Goal: Task Accomplishment & Management: Use online tool/utility

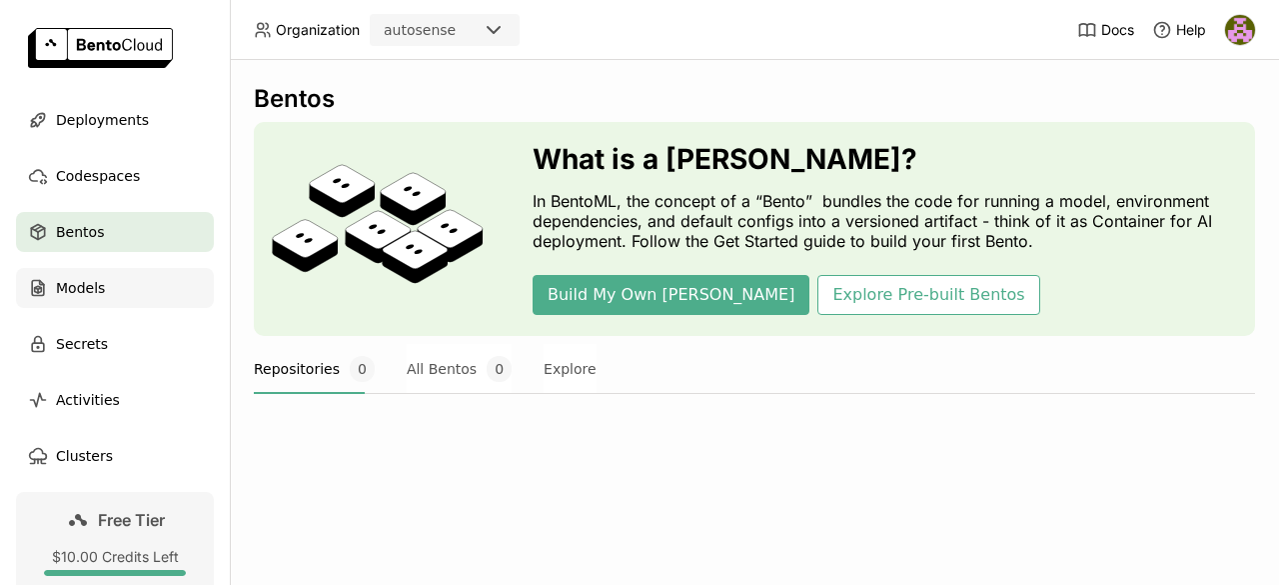
click at [118, 300] on div "Models" at bounding box center [115, 288] width 198 height 40
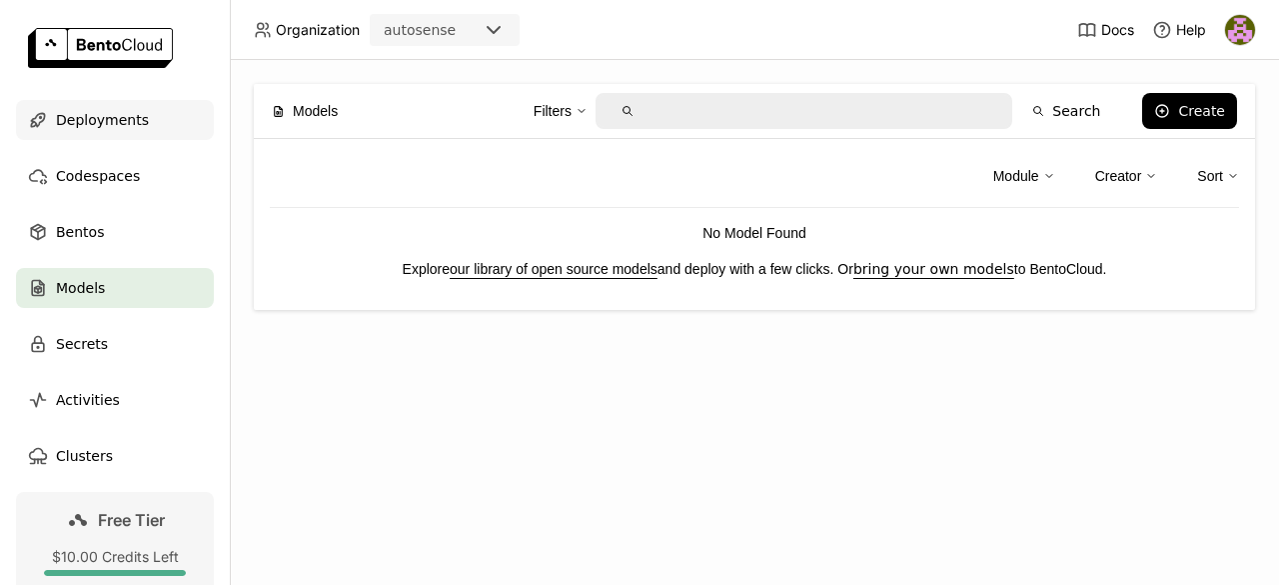
click at [76, 121] on span "Deployments" at bounding box center [102, 120] width 93 height 24
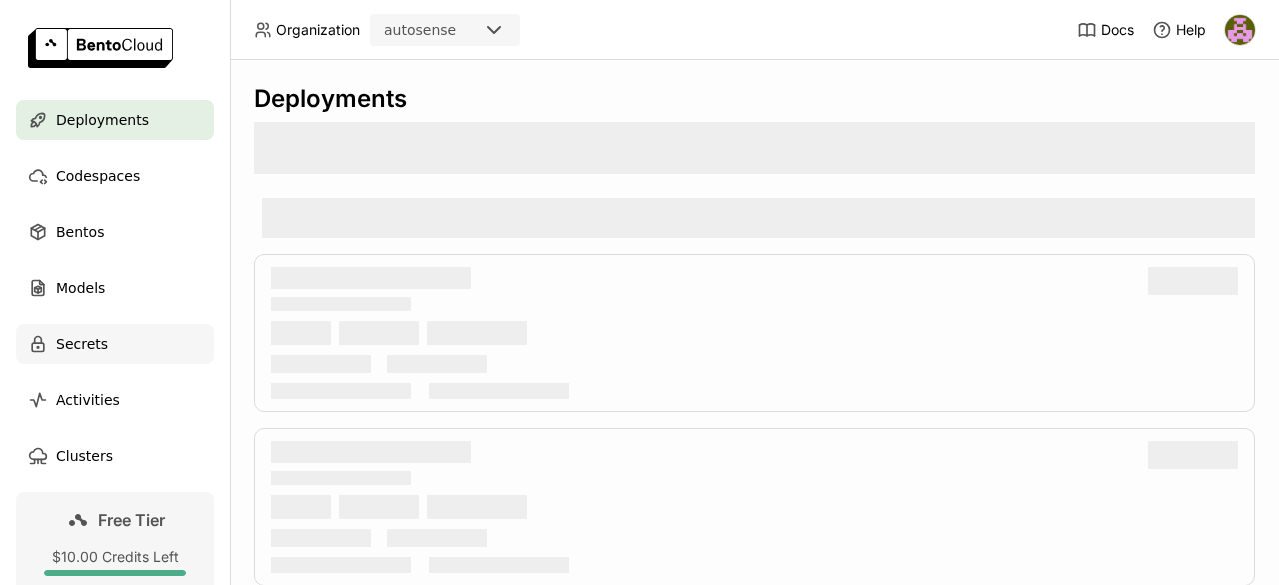
scroll to position [154, 0]
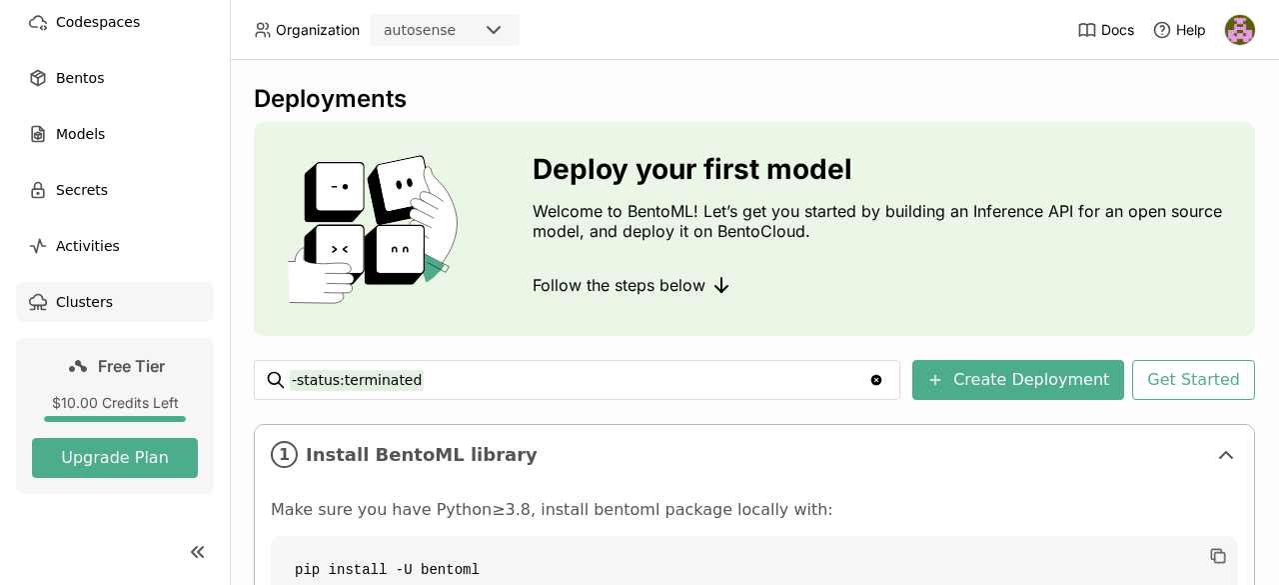
click at [71, 299] on span "Clusters" at bounding box center [84, 302] width 57 height 24
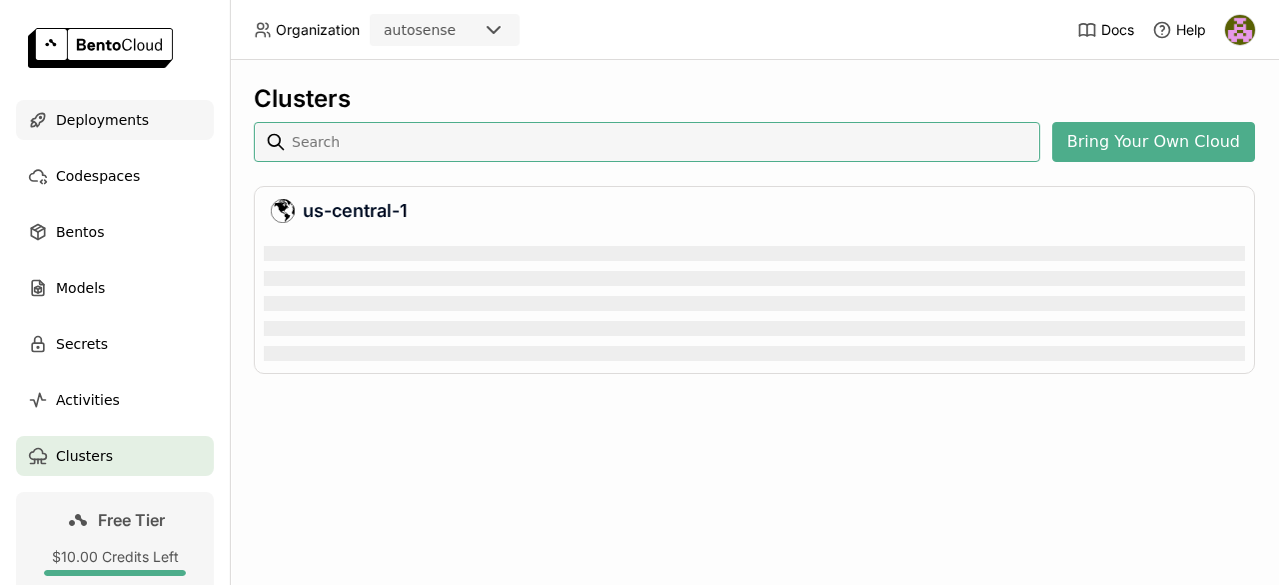
click at [90, 127] on span "Deployments" at bounding box center [102, 120] width 93 height 24
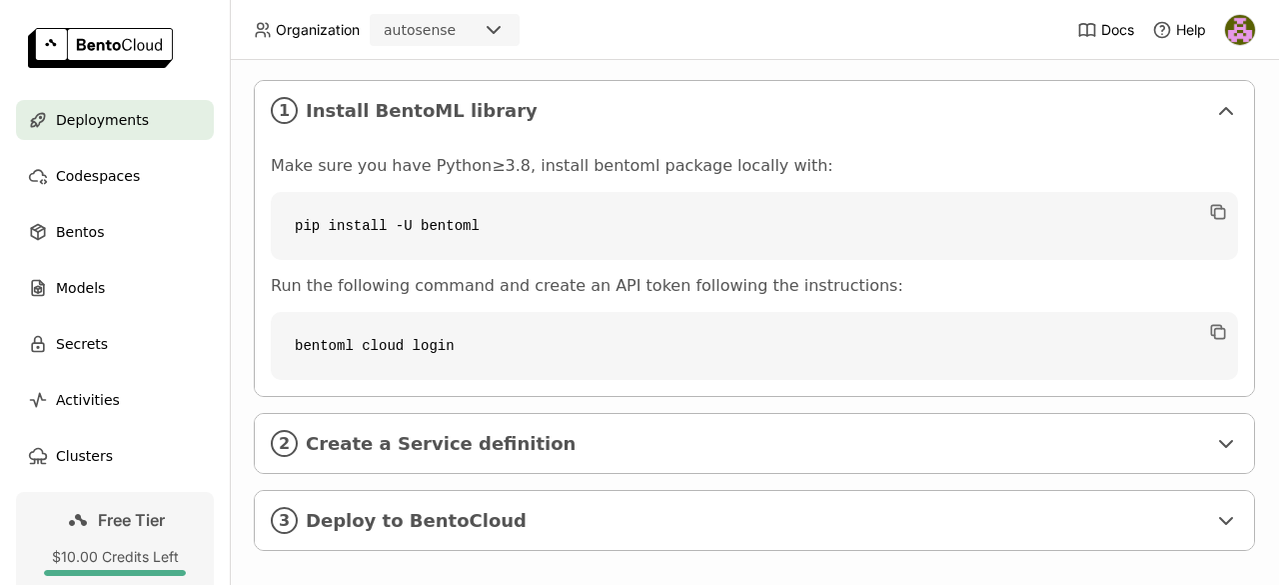
scroll to position [376, 0]
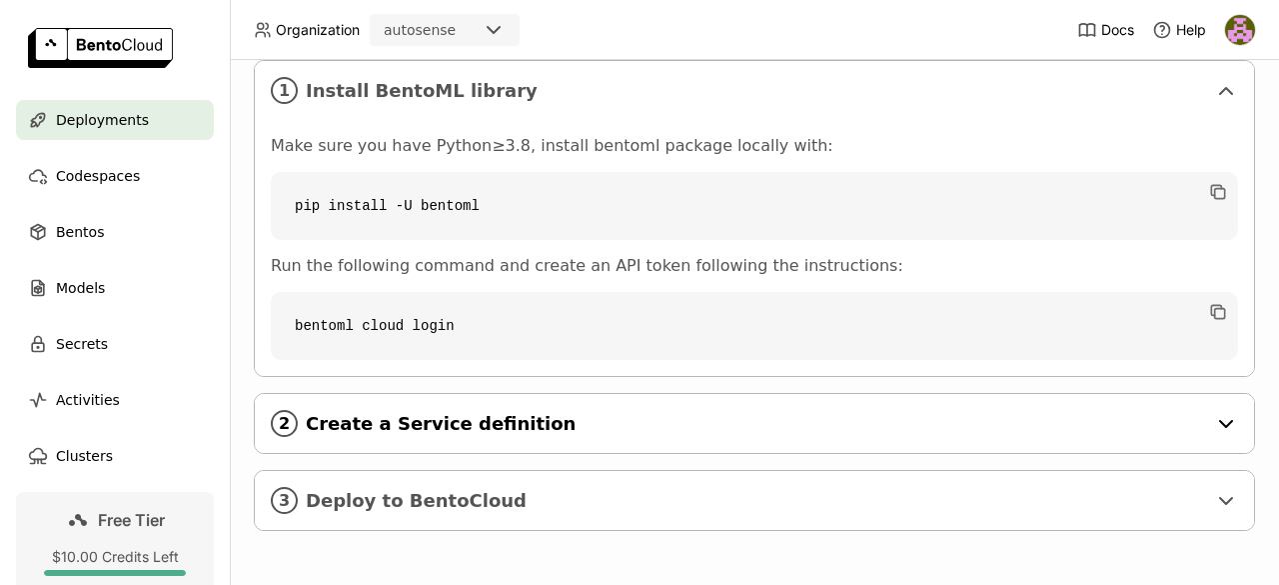
click at [629, 413] on span "Create a Service definition" at bounding box center [756, 424] width 900 height 22
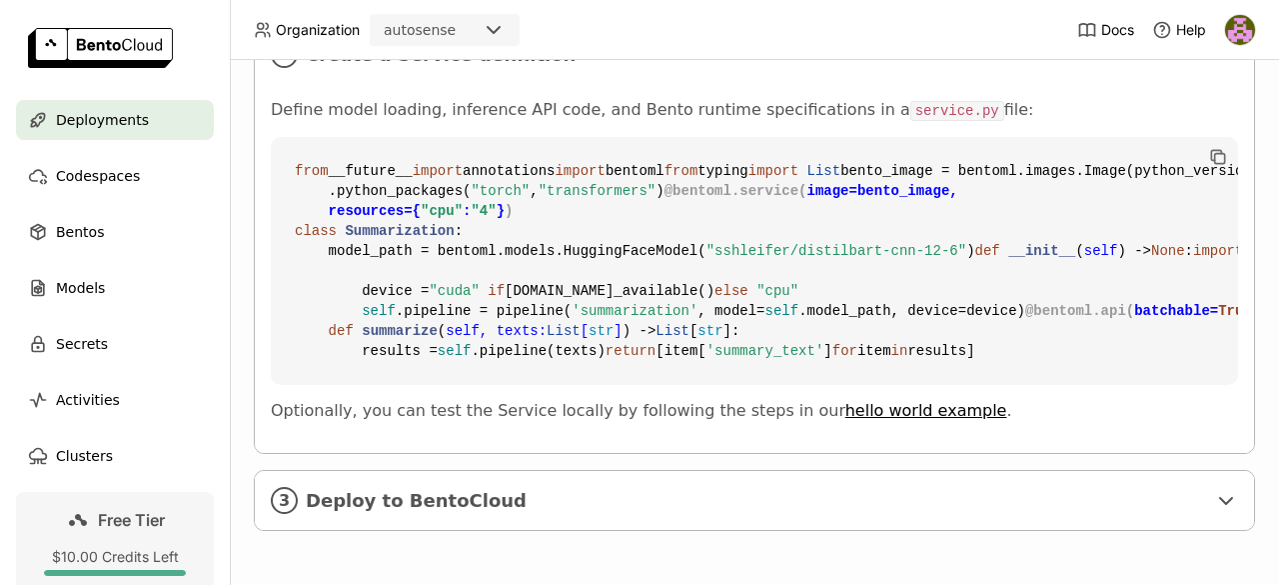
scroll to position [925, 0]
click at [596, 218] on code "from __future__ import annotations import bentoml from typing import List bento…" at bounding box center [754, 261] width 967 height 248
click at [471, 507] on div "3 Deploy to BentoCloud" at bounding box center [754, 500] width 999 height 59
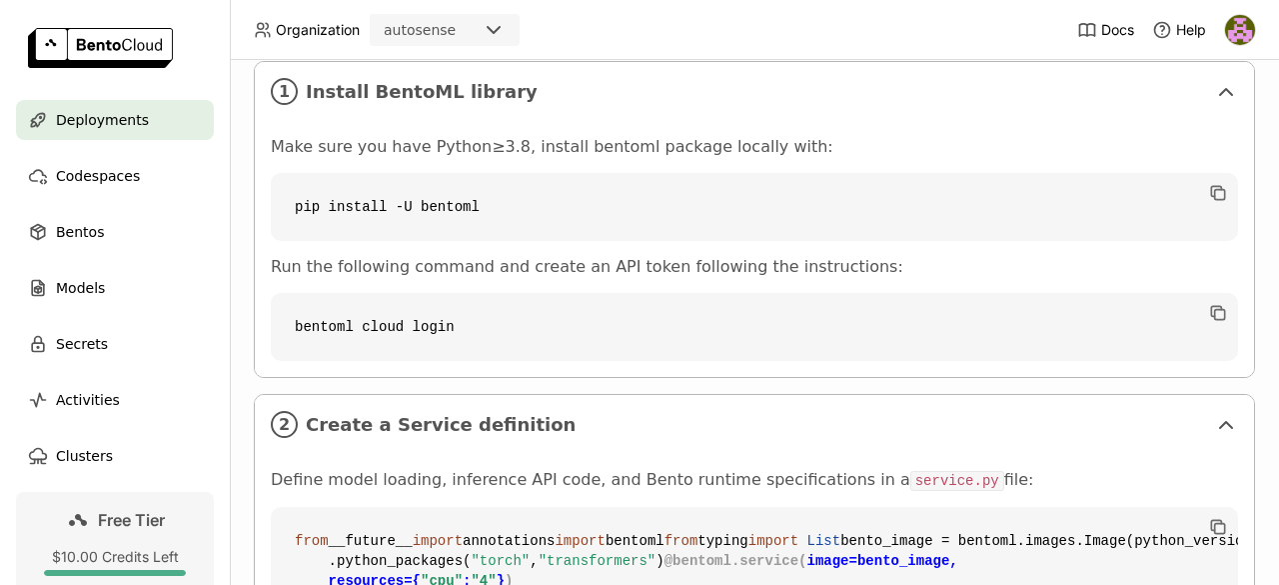
scroll to position [454, 0]
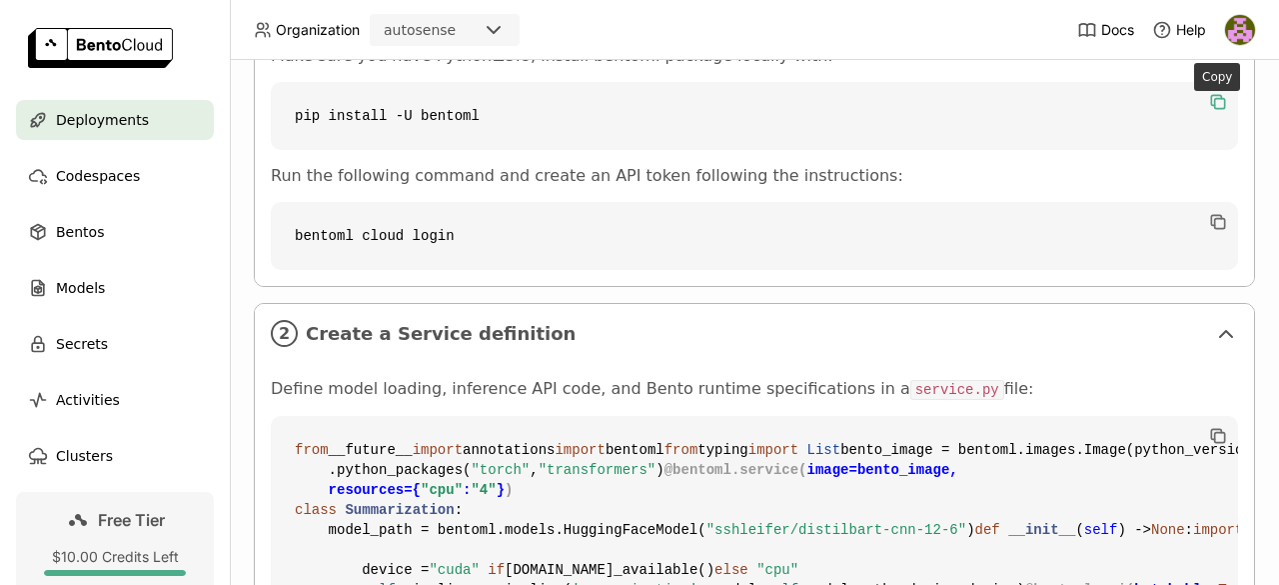
click at [1215, 101] on icon "button" at bounding box center [1220, 104] width 10 height 10
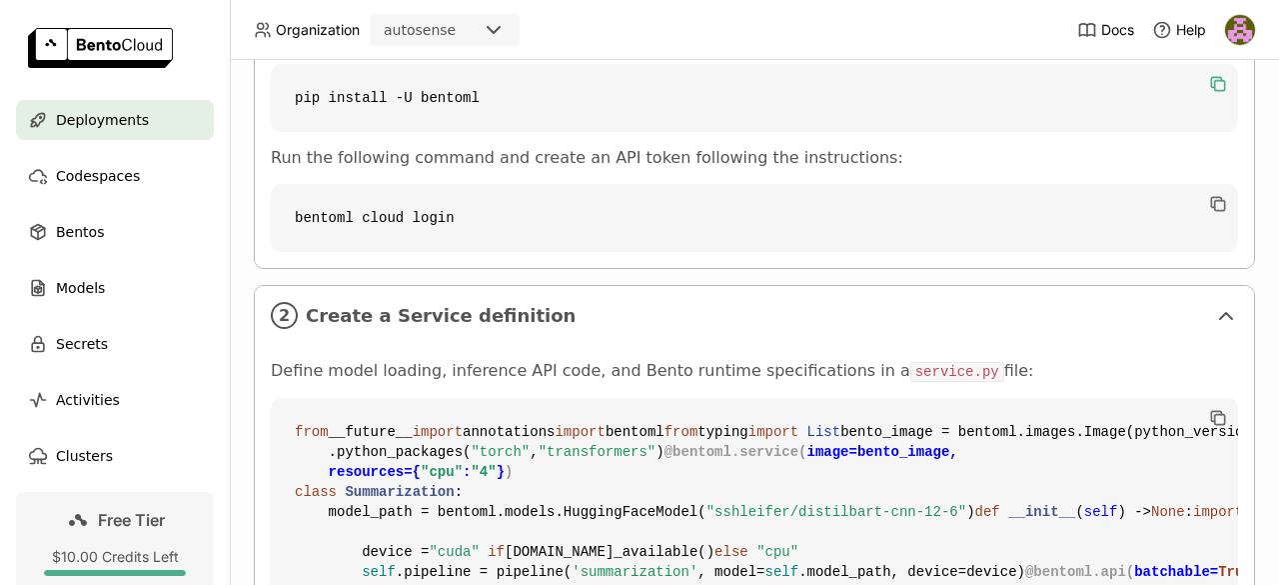
scroll to position [476, 0]
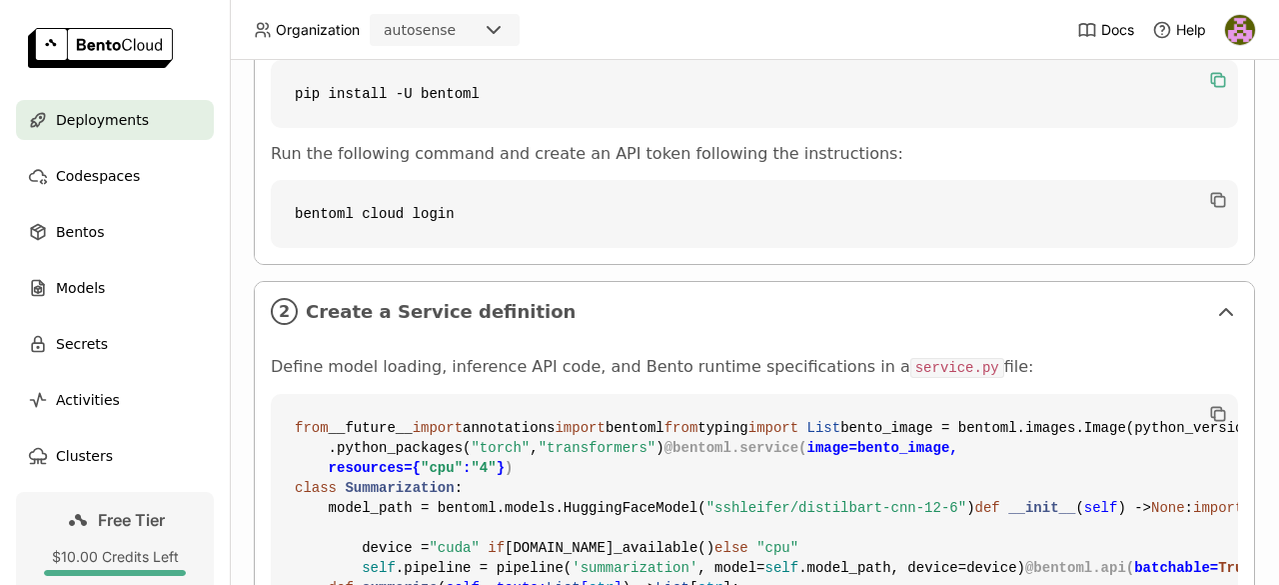
click at [718, 402] on code "from __future__ import annotations import bentoml from typing import List bento…" at bounding box center [754, 518] width 967 height 248
click at [1225, 199] on icon "button" at bounding box center [1218, 200] width 20 height 20
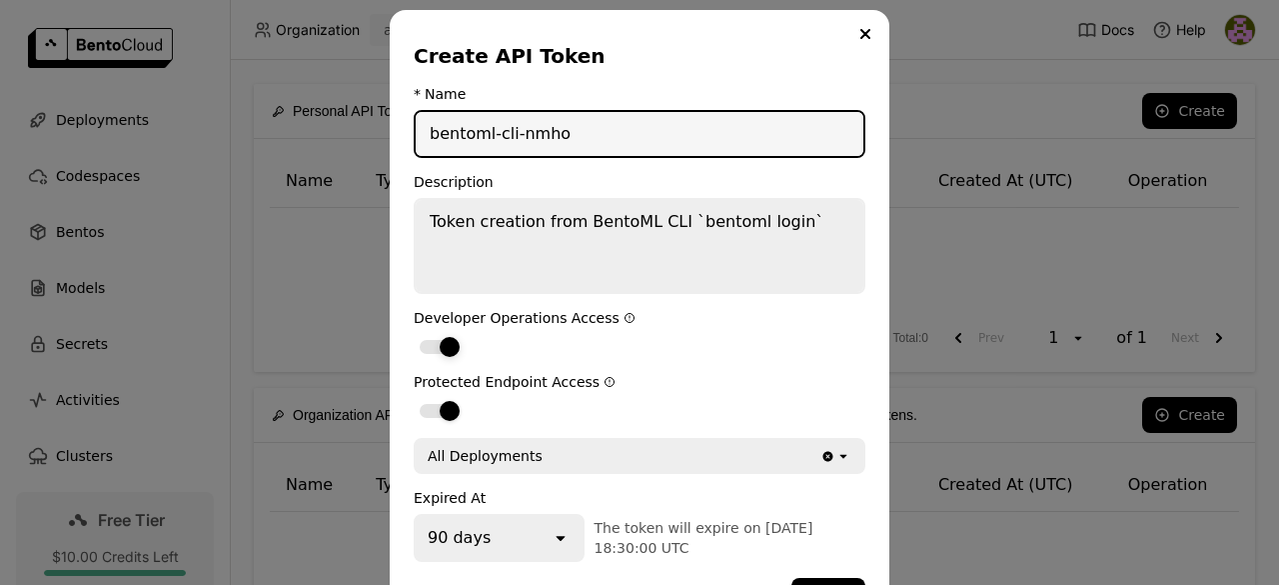
scroll to position [70, 0]
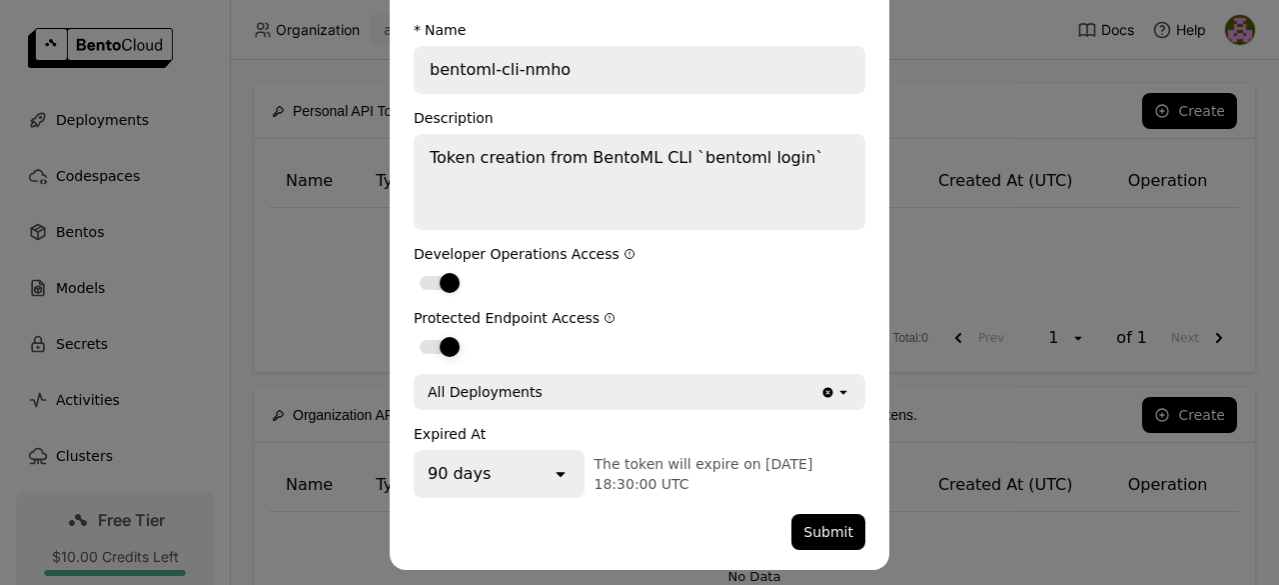
click at [440, 341] on div "dialog" at bounding box center [450, 347] width 20 height 20
click at [414, 334] on input "dialog" at bounding box center [414, 334] width 0 height 0
click at [436, 341] on div "dialog" at bounding box center [440, 347] width 40 height 14
click at [414, 334] on input "dialog" at bounding box center [414, 334] width 0 height 0
click at [835, 393] on icon "open" at bounding box center [843, 392] width 16 height 16
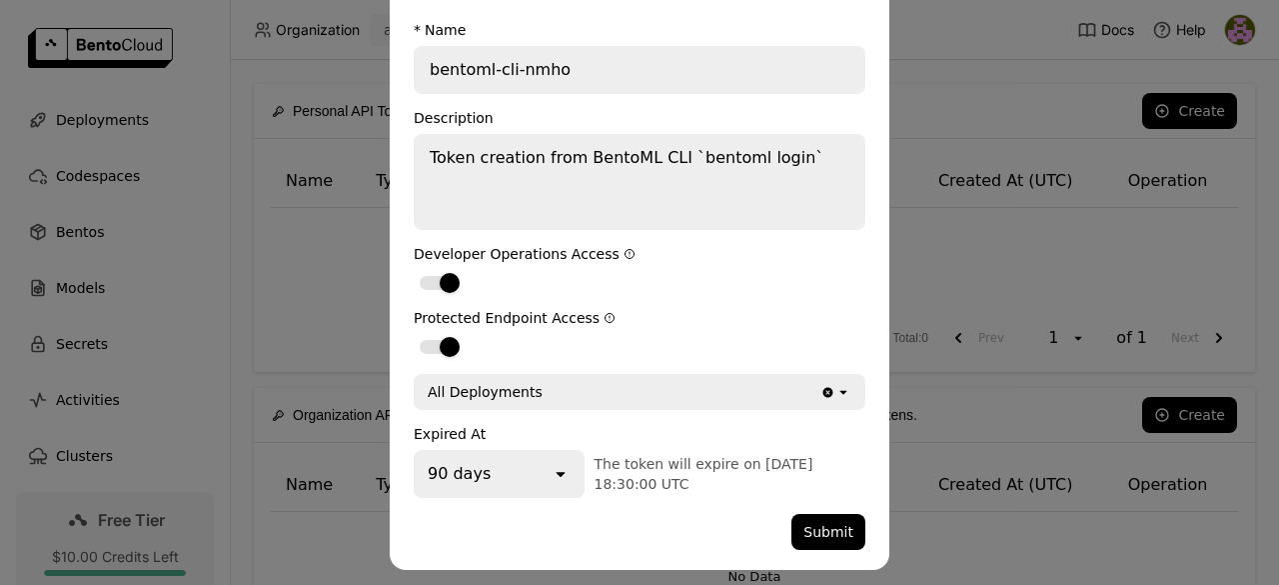
click at [723, 384] on div "All Deployments" at bounding box center [618, 392] width 405 height 32
drag, startPoint x: 723, startPoint y: 384, endPoint x: 626, endPoint y: 339, distance: 107.8
click at [626, 339] on label "dialog" at bounding box center [640, 346] width 452 height 24
click at [414, 334] on input "dialog" at bounding box center [414, 334] width 0 height 0
click at [525, 466] on div "90 days" at bounding box center [483, 474] width 135 height 44
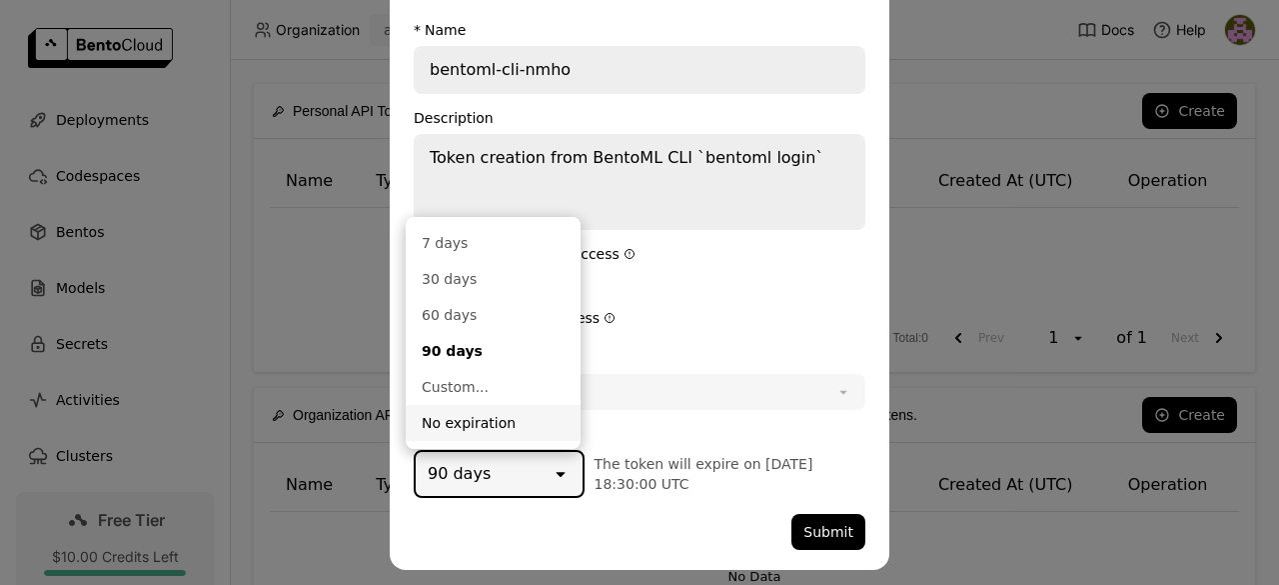
click at [496, 420] on div "No expiration" at bounding box center [493, 423] width 143 height 20
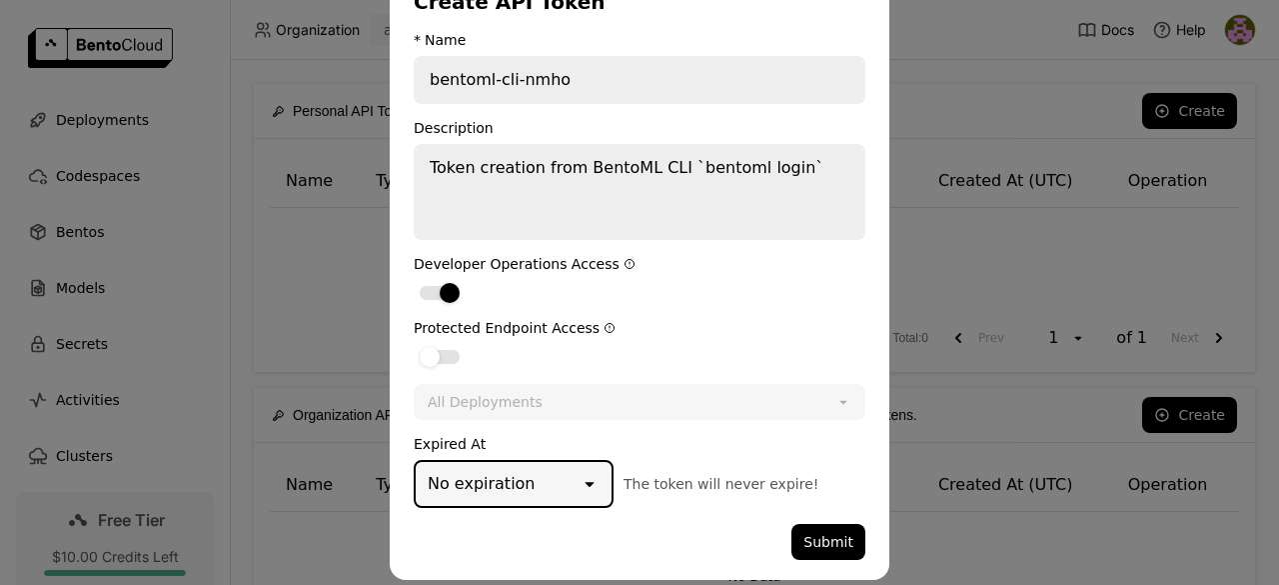
scroll to position [62, 0]
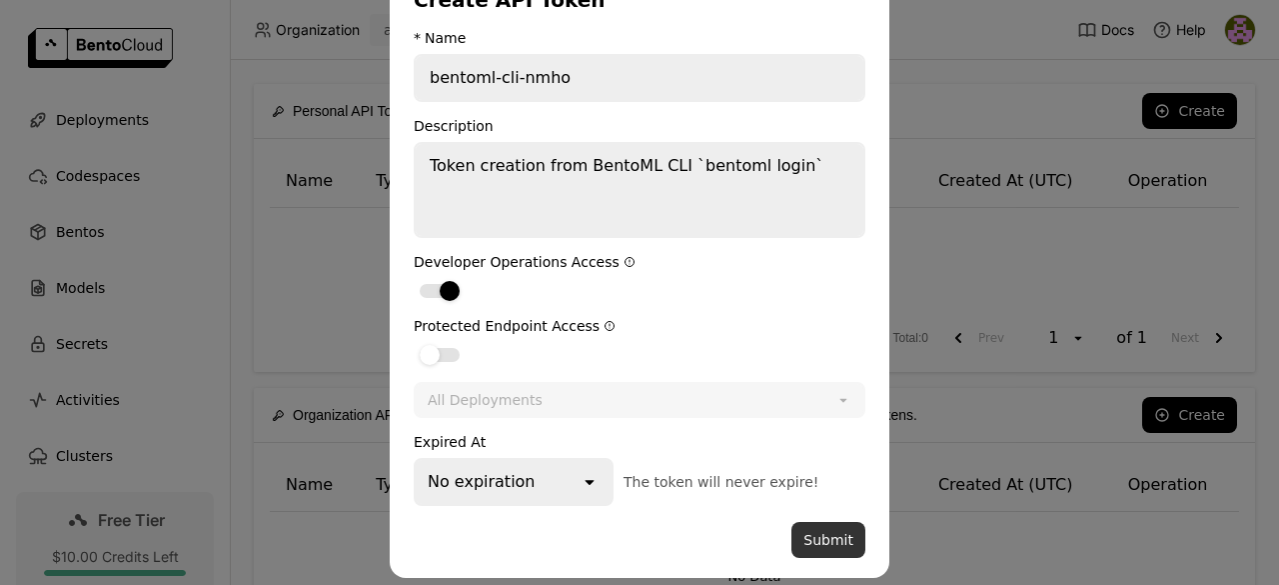
click at [825, 551] on button "Submit" at bounding box center [828, 540] width 74 height 36
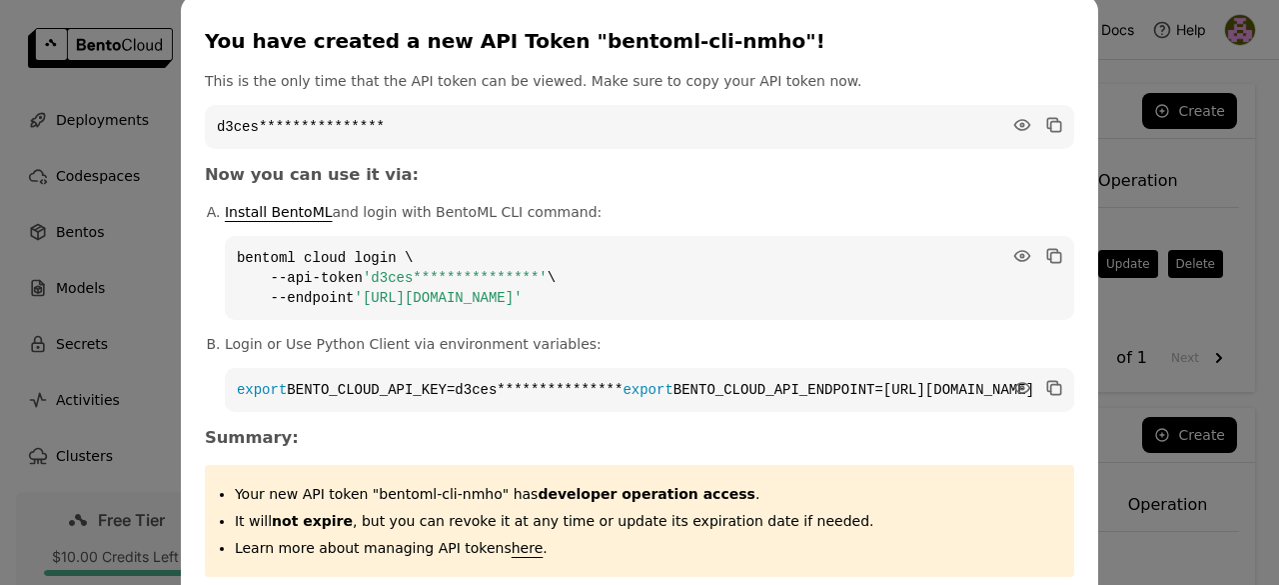
scroll to position [0, 0]
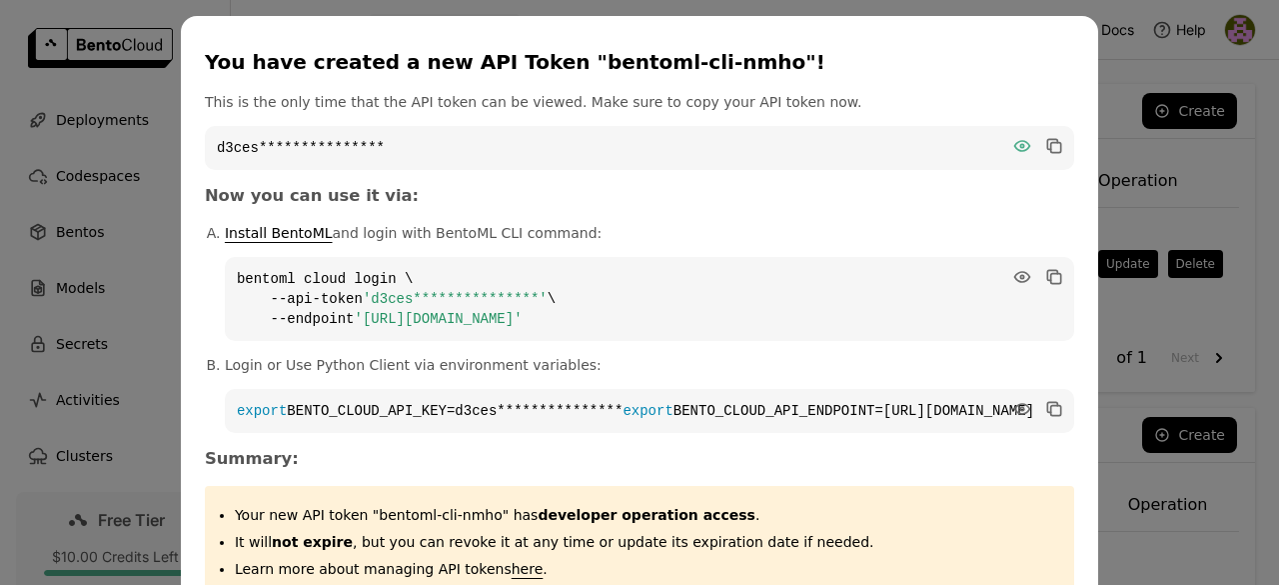
click at [1012, 153] on icon "dialog" at bounding box center [1022, 146] width 20 height 20
click at [1047, 147] on icon "dialog" at bounding box center [1052, 144] width 10 height 10
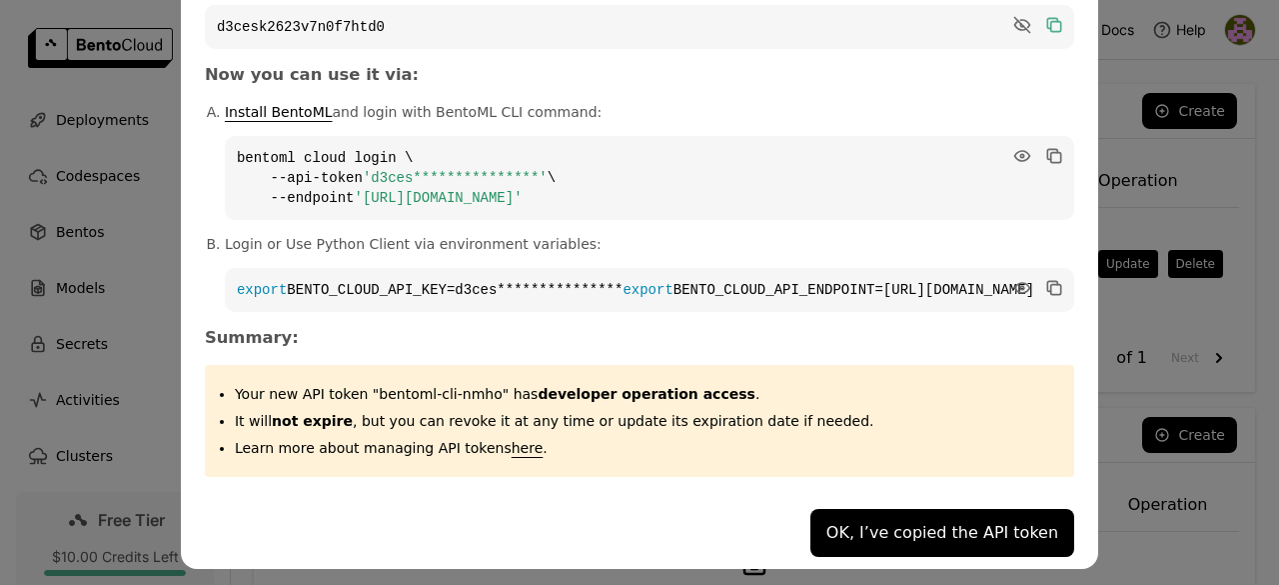
scroll to position [140, 0]
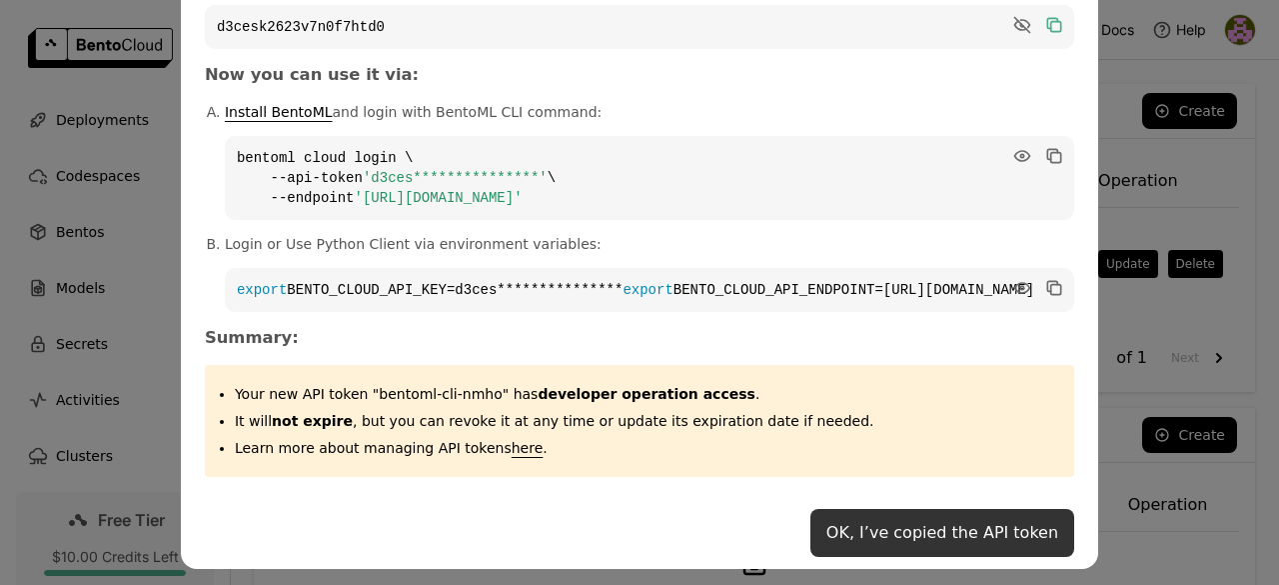
click at [810, 529] on button "OK, I’ve copied the API token" at bounding box center [942, 533] width 264 height 48
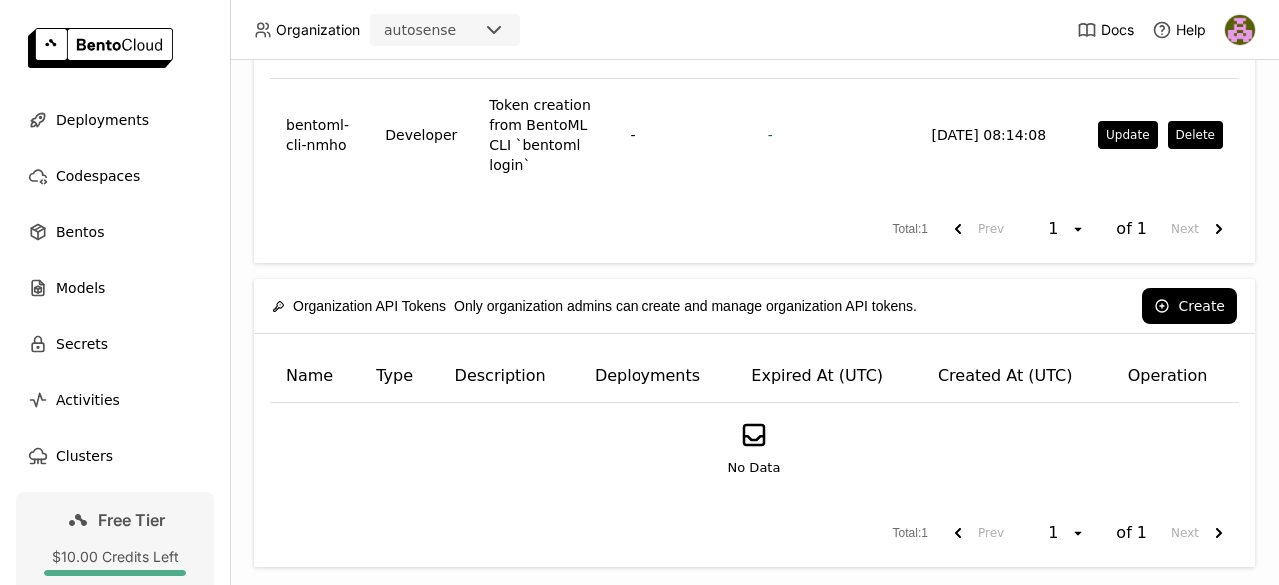
scroll to position [0, 0]
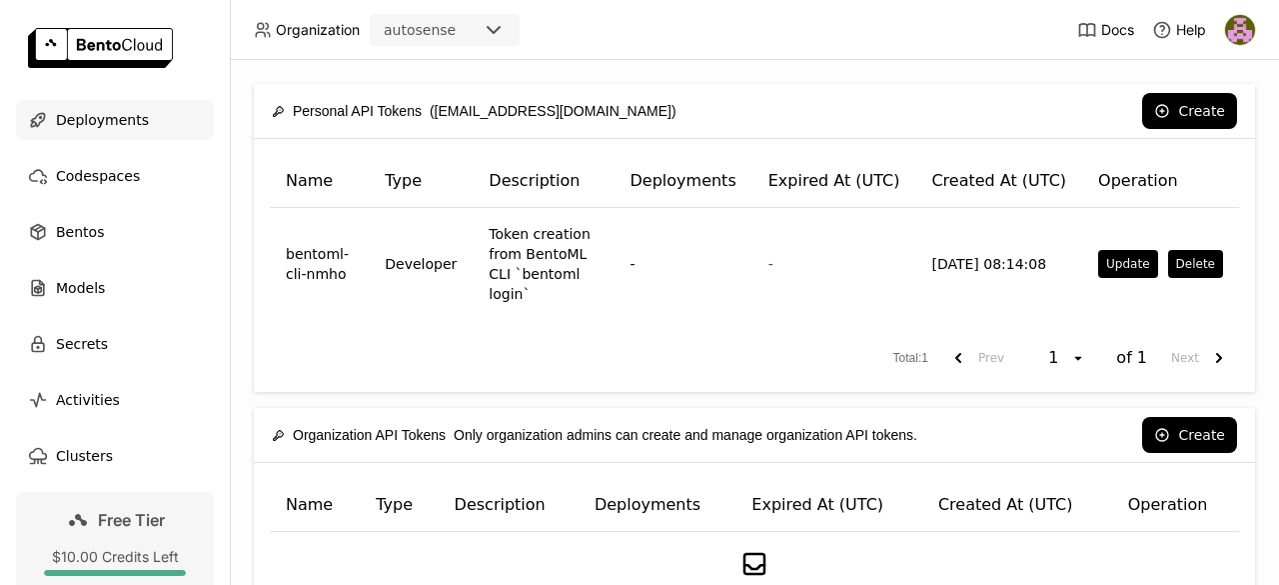
click at [106, 110] on span "Deployments" at bounding box center [102, 120] width 93 height 24
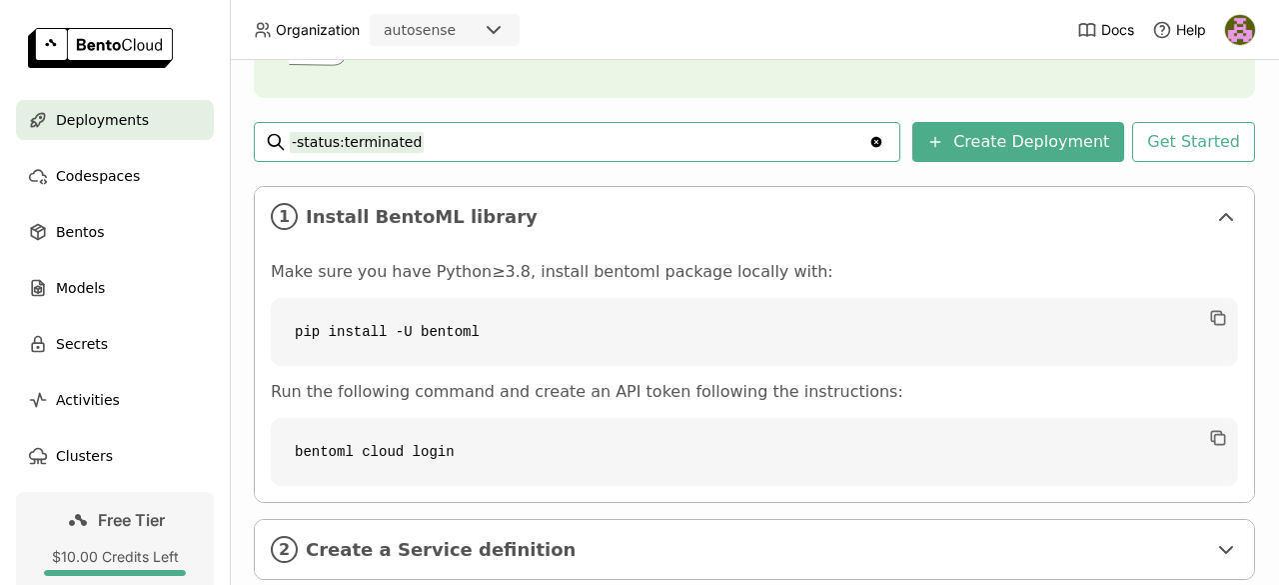
scroll to position [376, 0]
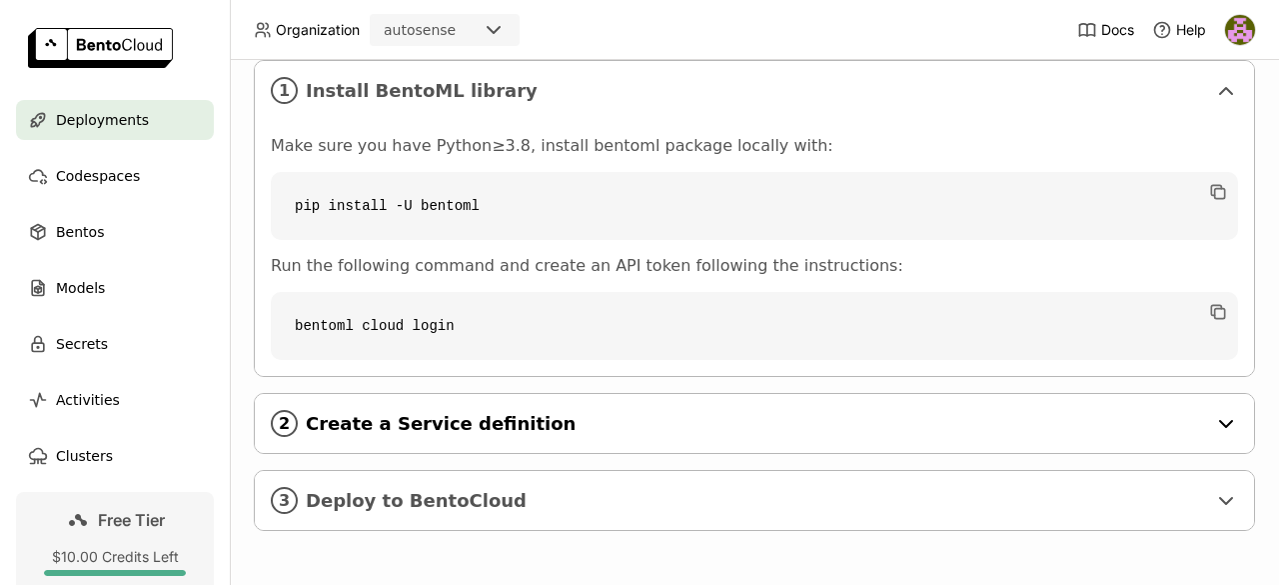
click at [602, 421] on div "2 Create a Service definition" at bounding box center [754, 423] width 999 height 59
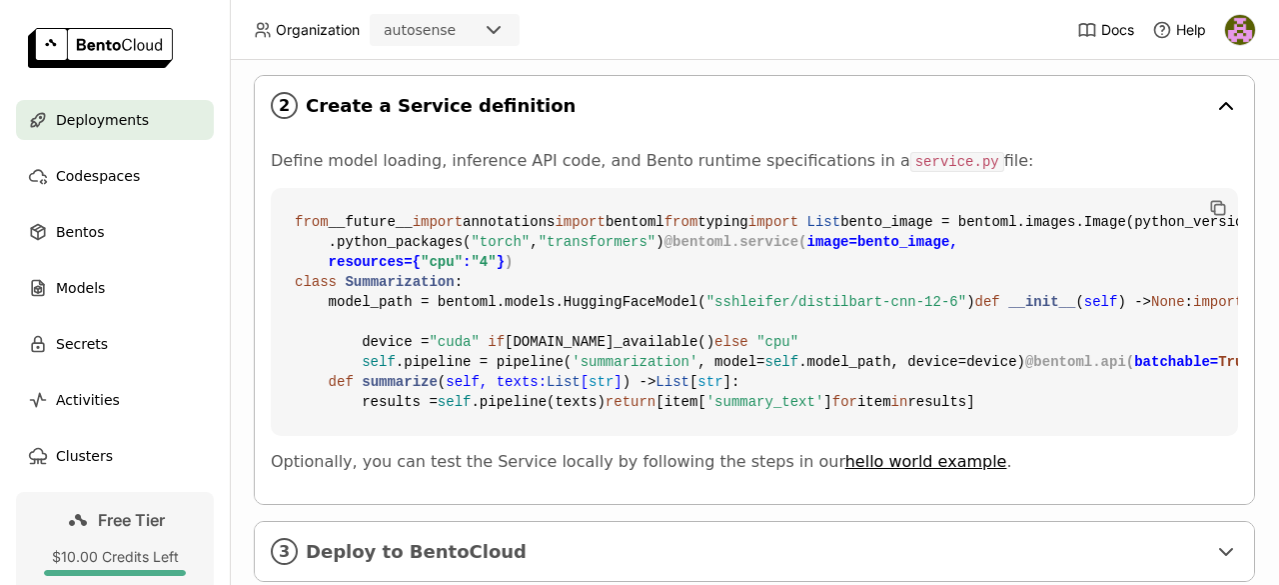
scroll to position [735, 0]
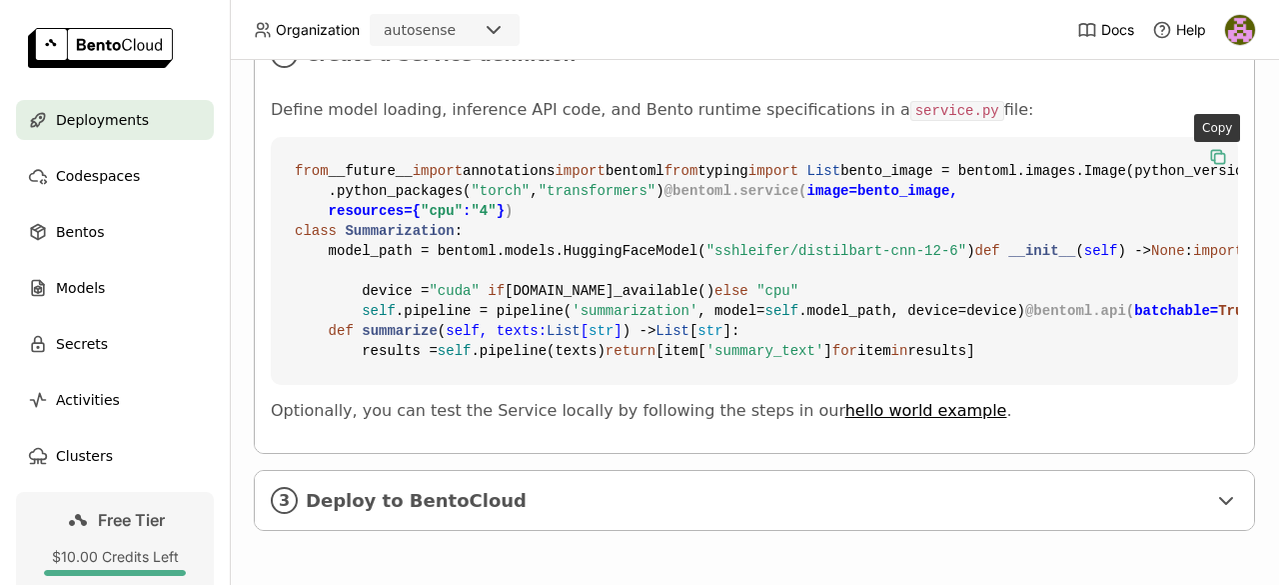
click at [1219, 157] on icon "button" at bounding box center [1218, 157] width 20 height 20
click at [531, 490] on span "Deploy to BentoCloud" at bounding box center [756, 501] width 900 height 22
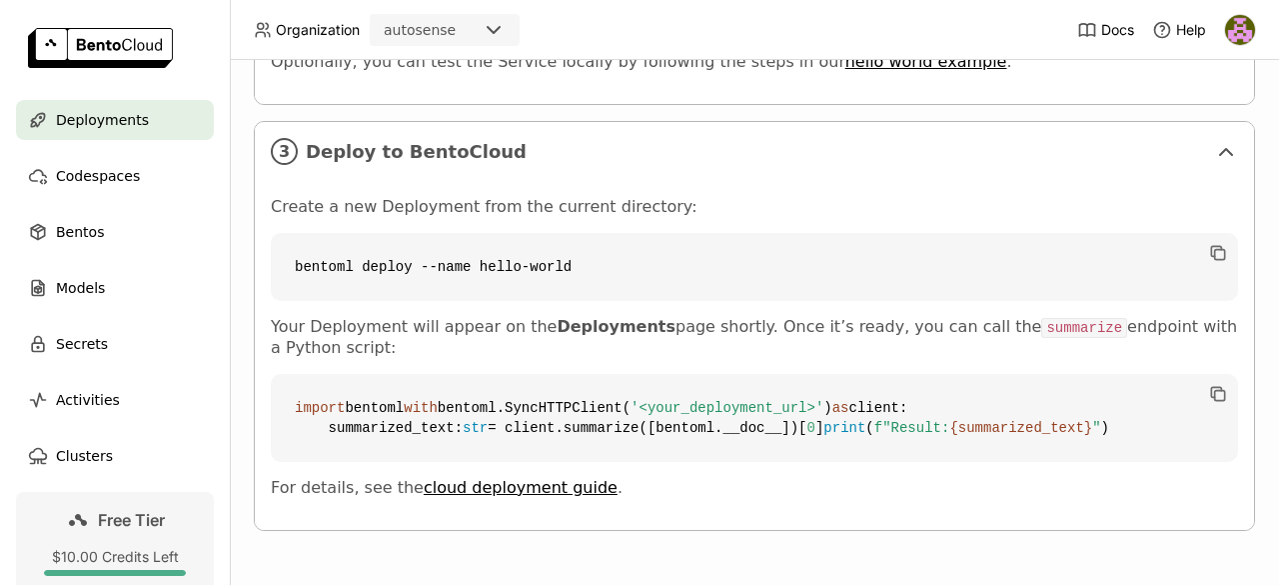
scroll to position [1257, 0]
click at [1080, 35] on icon at bounding box center [1087, 34] width 15 height 1
